Goal: Transaction & Acquisition: Download file/media

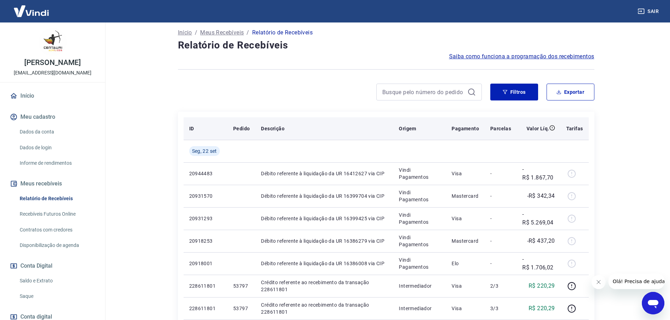
scroll to position [35, 0]
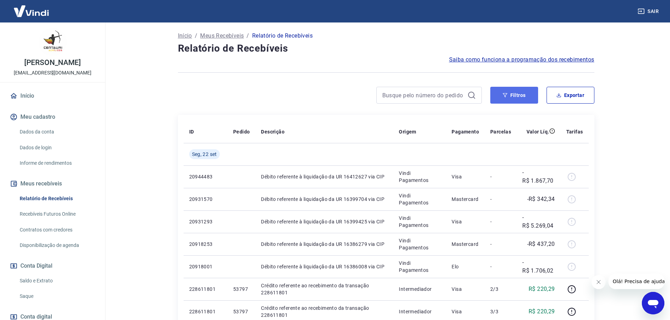
click at [509, 97] on button "Filtros" at bounding box center [514, 95] width 48 height 17
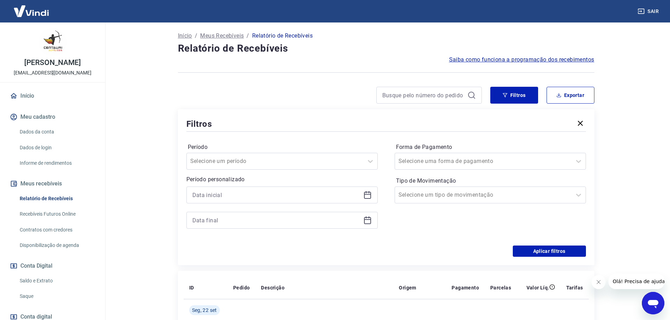
click at [370, 197] on icon at bounding box center [367, 195] width 8 height 8
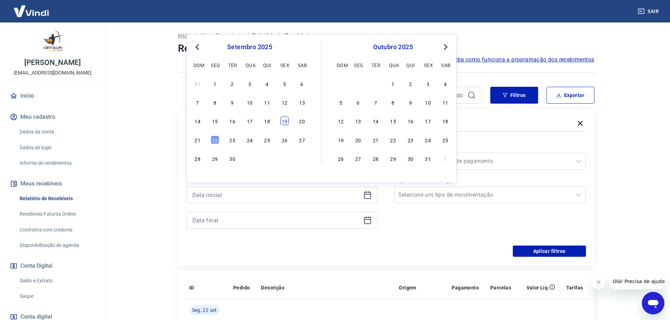
click at [284, 125] on div "19" at bounding box center [284, 121] width 8 height 8
type input "[DATE]"
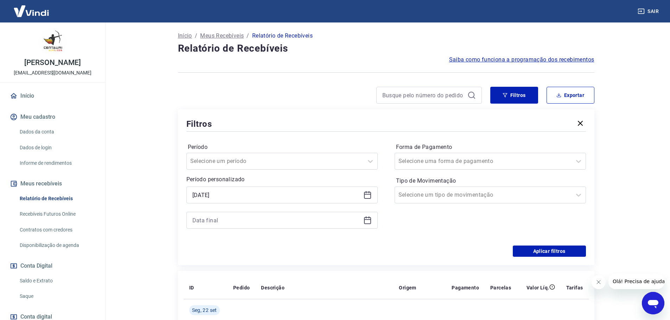
click at [372, 223] on div at bounding box center [281, 220] width 191 height 17
click at [371, 223] on icon at bounding box center [367, 220] width 8 height 8
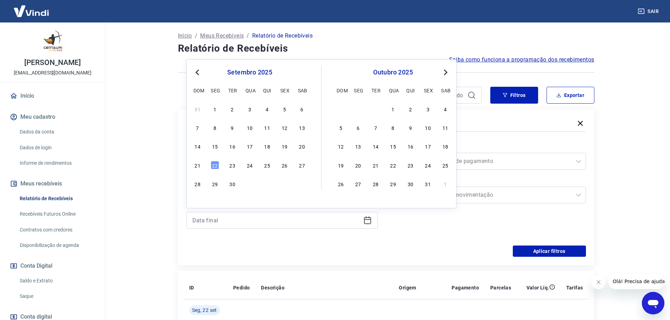
click at [215, 167] on div "22" at bounding box center [215, 165] width 8 height 8
type input "[DATE]"
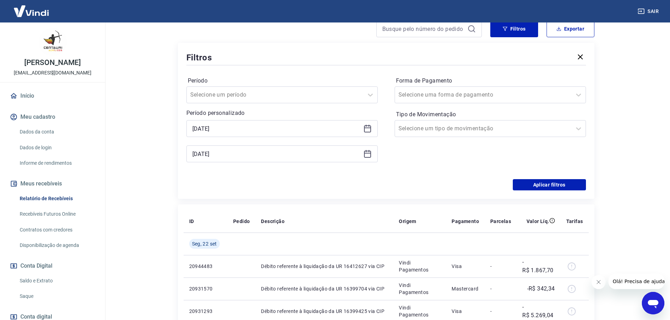
scroll to position [176, 0]
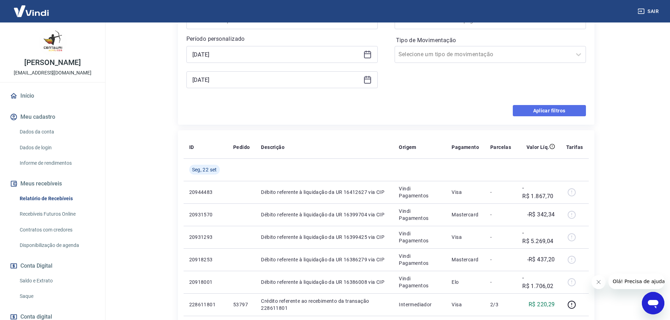
click at [574, 111] on button "Aplicar filtros" at bounding box center [549, 110] width 73 height 11
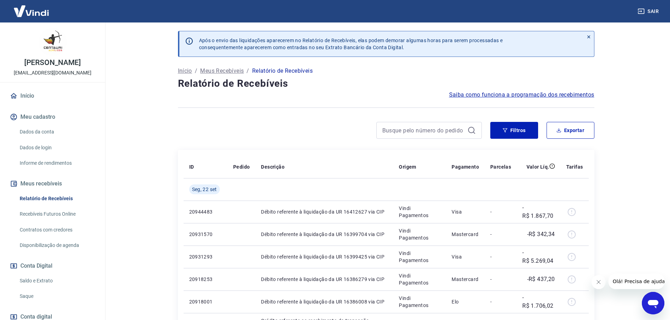
click at [563, 140] on div "Filtros Exportar" at bounding box center [386, 133] width 416 height 23
click at [566, 122] on button "Exportar" at bounding box center [571, 130] width 48 height 17
type input "[DATE]"
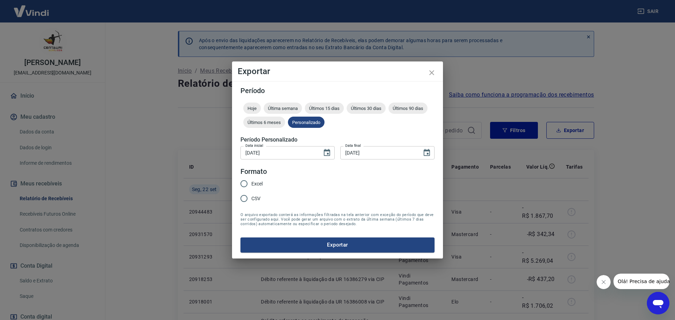
click at [256, 194] on label "CSV" at bounding box center [250, 198] width 26 height 15
click at [251, 194] on input "CSV" at bounding box center [244, 198] width 15 height 15
radio input "true"
click at [256, 198] on span "CSV" at bounding box center [255, 198] width 9 height 7
click at [251, 198] on input "CSV" at bounding box center [244, 198] width 15 height 15
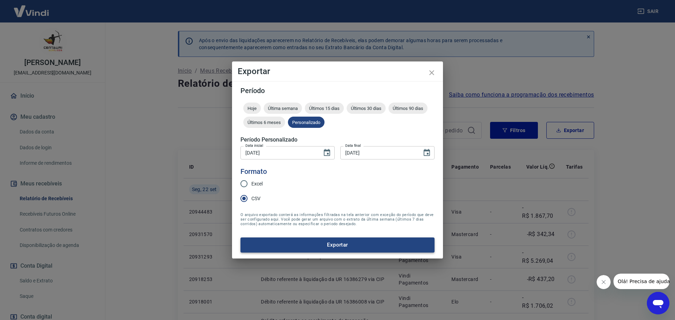
click at [339, 244] on button "Exportar" at bounding box center [338, 245] width 194 height 15
